Goal: Transaction & Acquisition: Purchase product/service

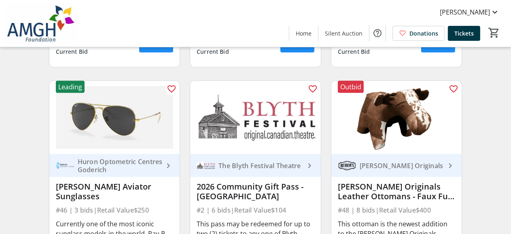
scroll to position [471, 0]
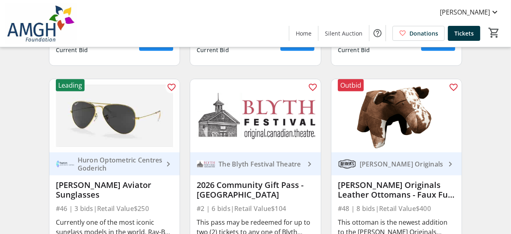
click at [104, 136] on img at bounding box center [114, 115] width 131 height 73
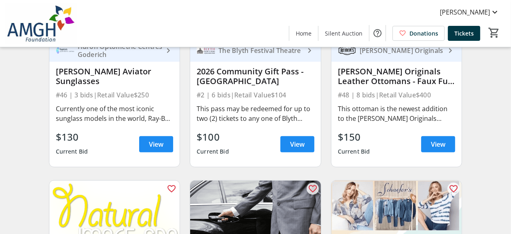
scroll to position [592, 0]
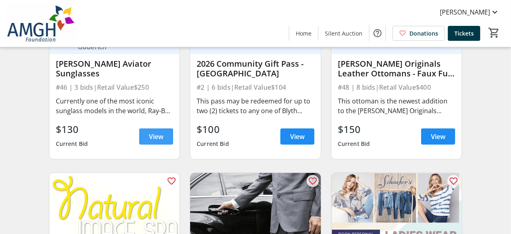
click at [155, 142] on span "View" at bounding box center [156, 137] width 15 height 10
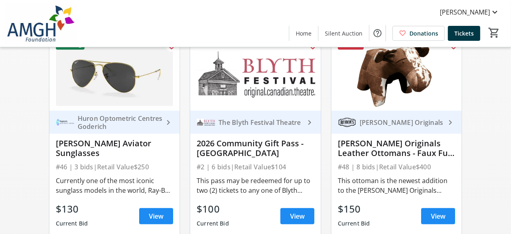
scroll to position [559, 0]
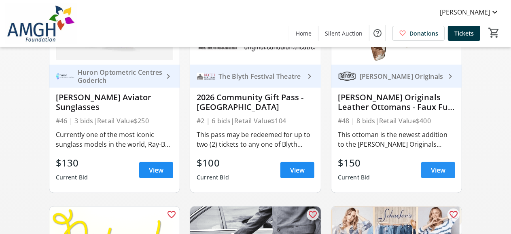
click at [438, 174] on span "View" at bounding box center [438, 171] width 15 height 10
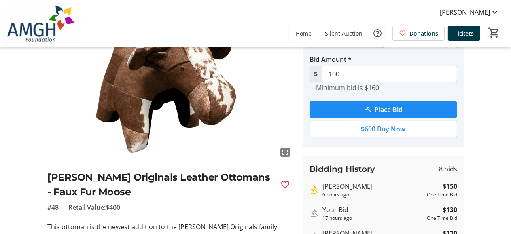
scroll to position [40, 0]
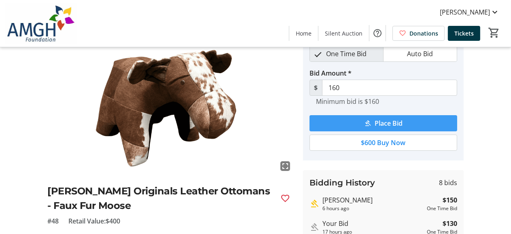
click at [386, 122] on span "Place Bid" at bounding box center [389, 124] width 28 height 10
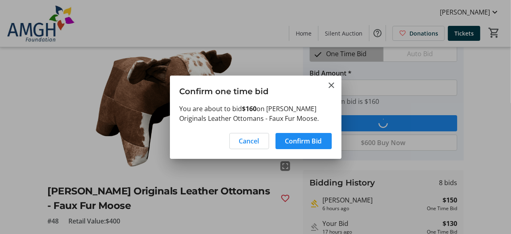
scroll to position [0, 0]
click at [303, 138] on span "Confirm Bid" at bounding box center [303, 141] width 37 height 10
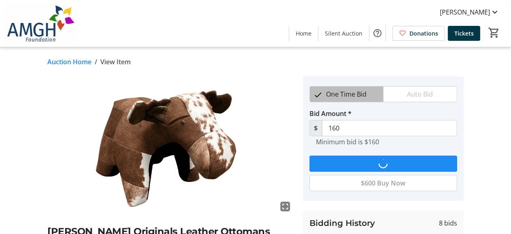
scroll to position [40, 0]
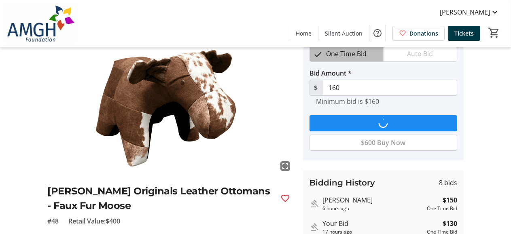
type input "170"
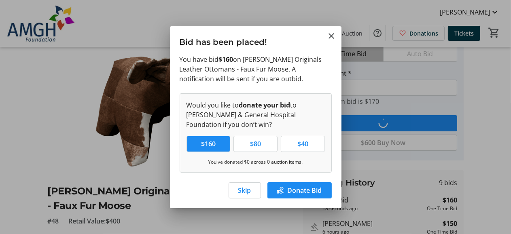
scroll to position [0, 0]
click at [243, 189] on span "Skip" at bounding box center [244, 191] width 13 height 10
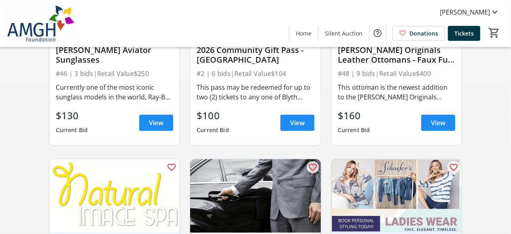
scroll to position [640, 0]
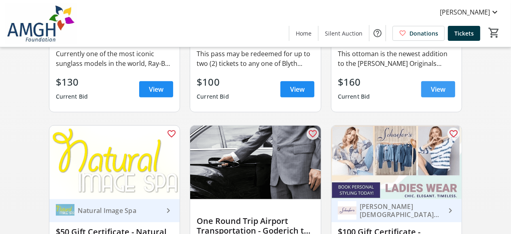
click at [441, 94] on span "View" at bounding box center [438, 90] width 15 height 10
